Goal: Task Accomplishment & Management: Use online tool/utility

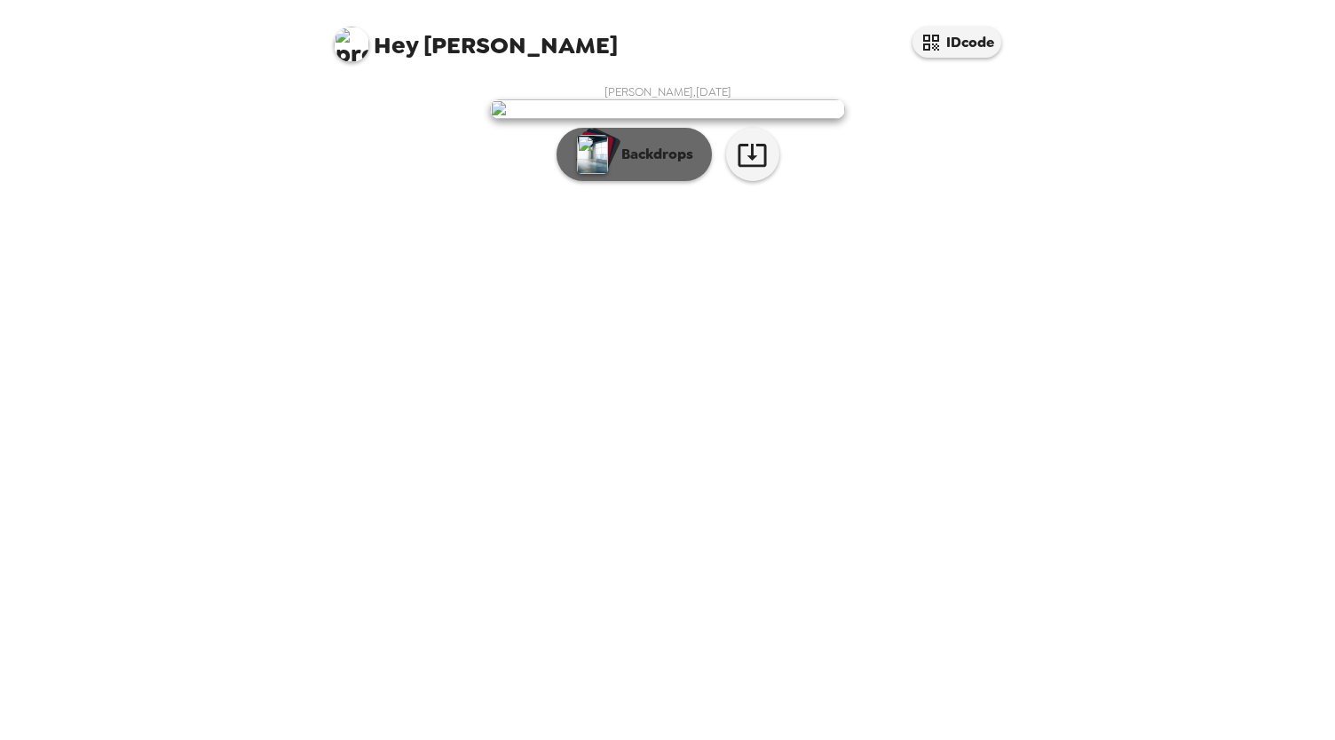
click at [659, 165] on p "Backdrops" at bounding box center [653, 154] width 81 height 21
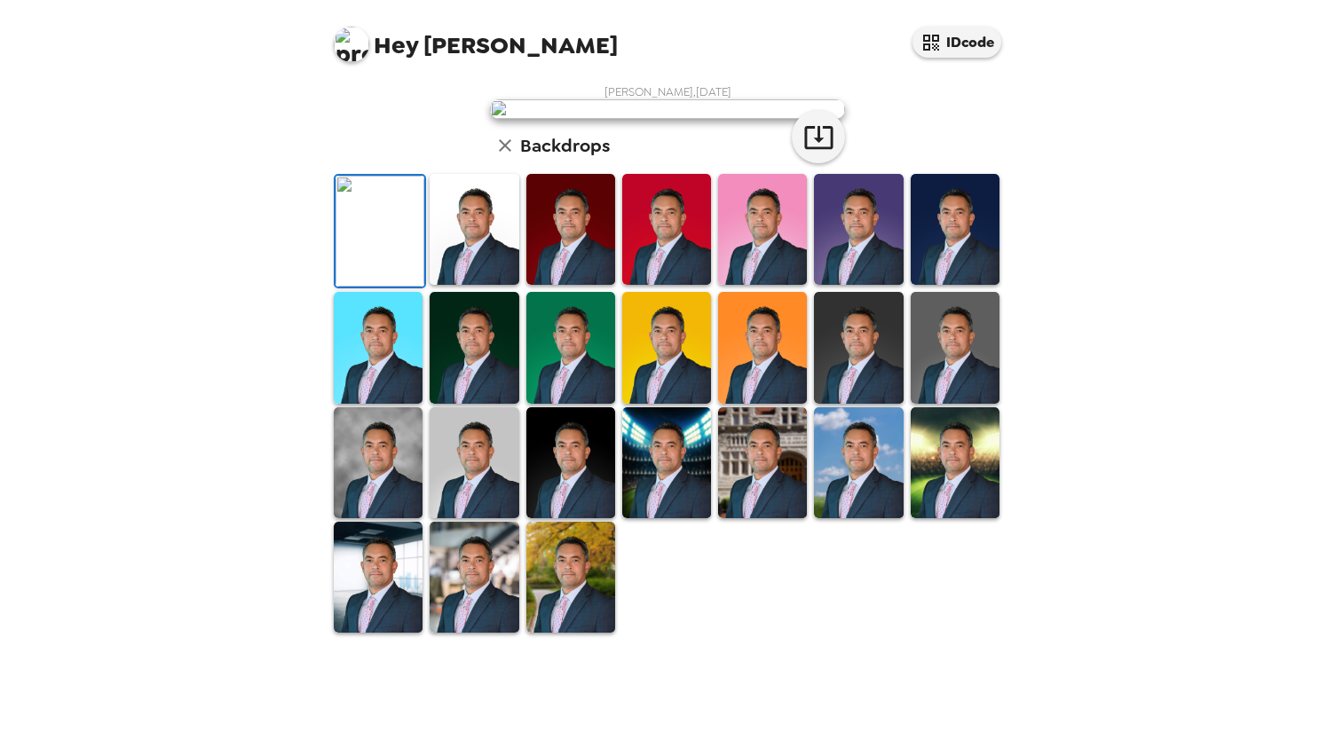
click at [439, 285] on img at bounding box center [474, 229] width 89 height 111
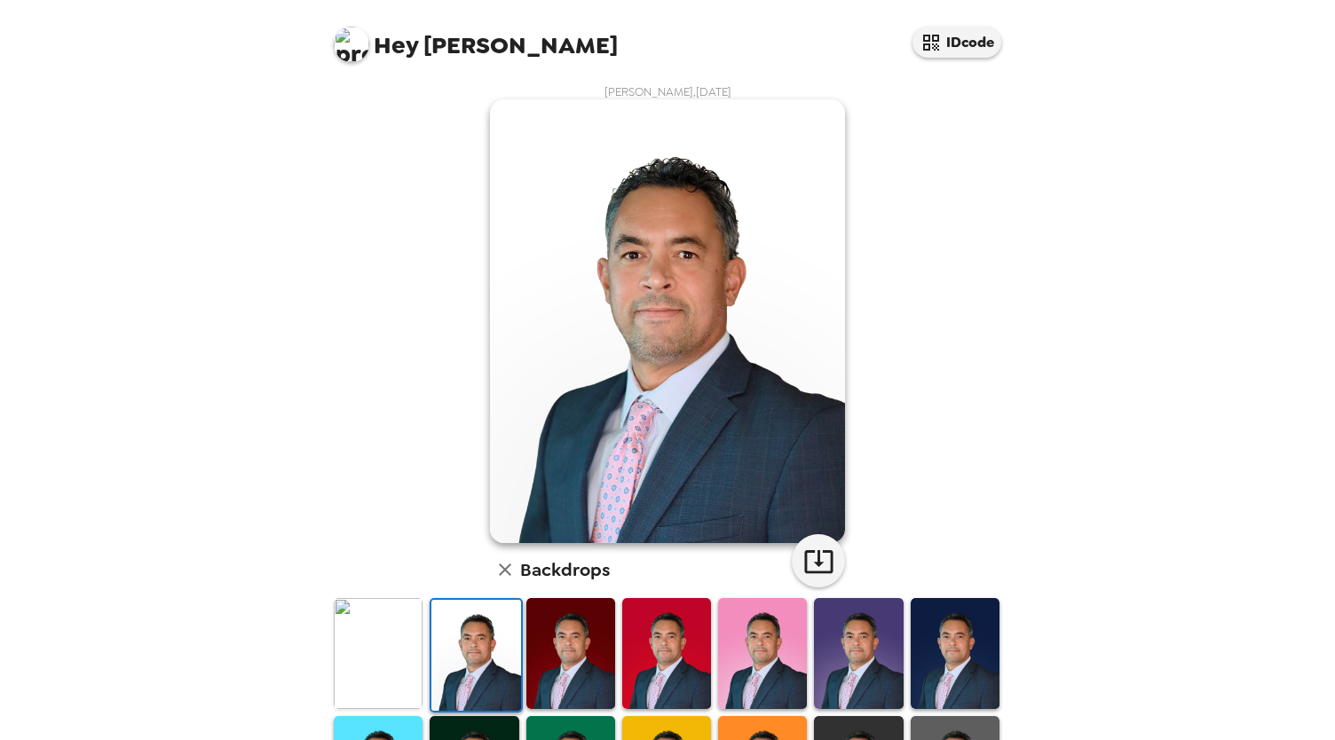
click at [252, 301] on div "Hey [PERSON_NAME] IDcode [PERSON_NAME] , [DATE] Backdrops" at bounding box center [667, 370] width 1335 height 740
click at [810, 565] on icon "button" at bounding box center [818, 561] width 31 height 31
click at [261, 257] on div "Hey [PERSON_NAME] IDcode [PERSON_NAME] , [DATE] Backdrops" at bounding box center [667, 370] width 1335 height 740
click at [809, 558] on icon "button" at bounding box center [818, 561] width 31 height 31
